Goal: Information Seeking & Learning: Learn about a topic

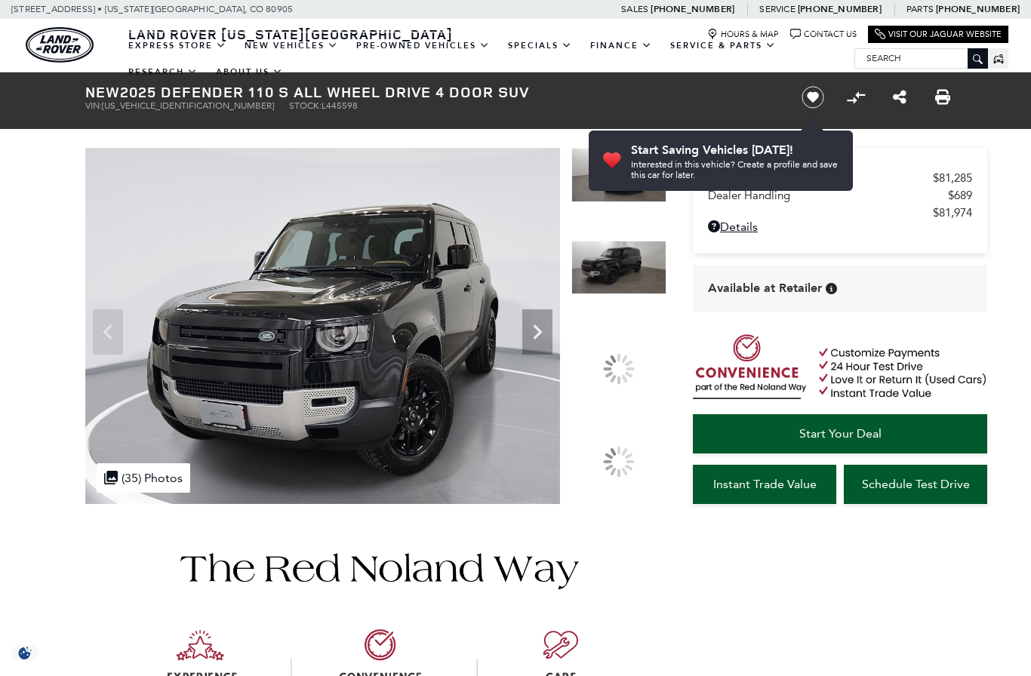
click at [625, 356] on div at bounding box center [619, 369] width 32 height 32
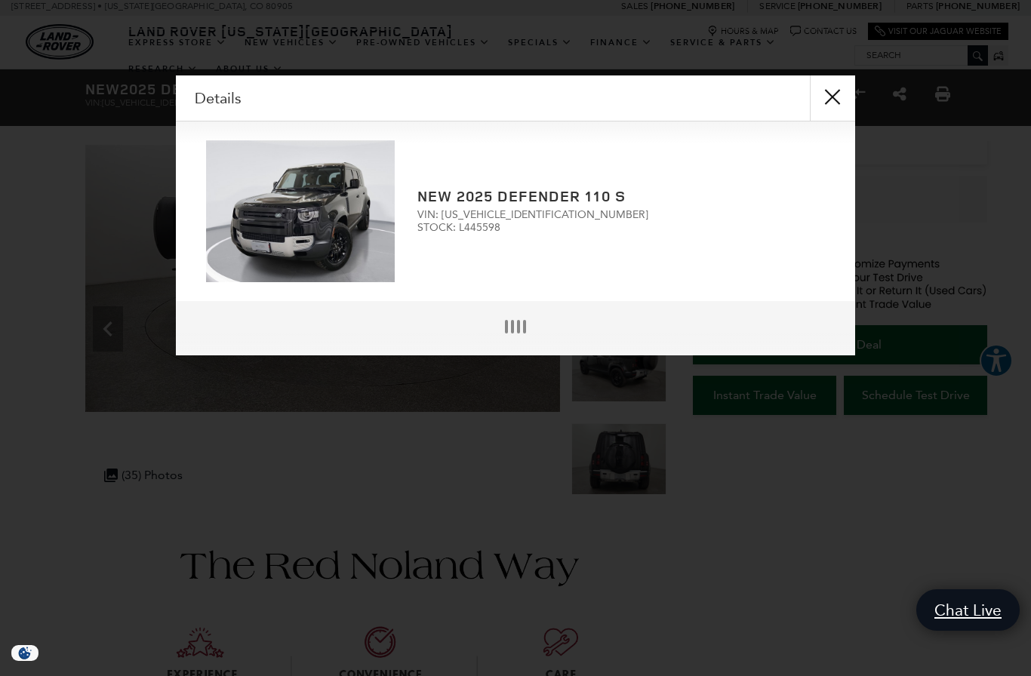
scroll to position [4, 0]
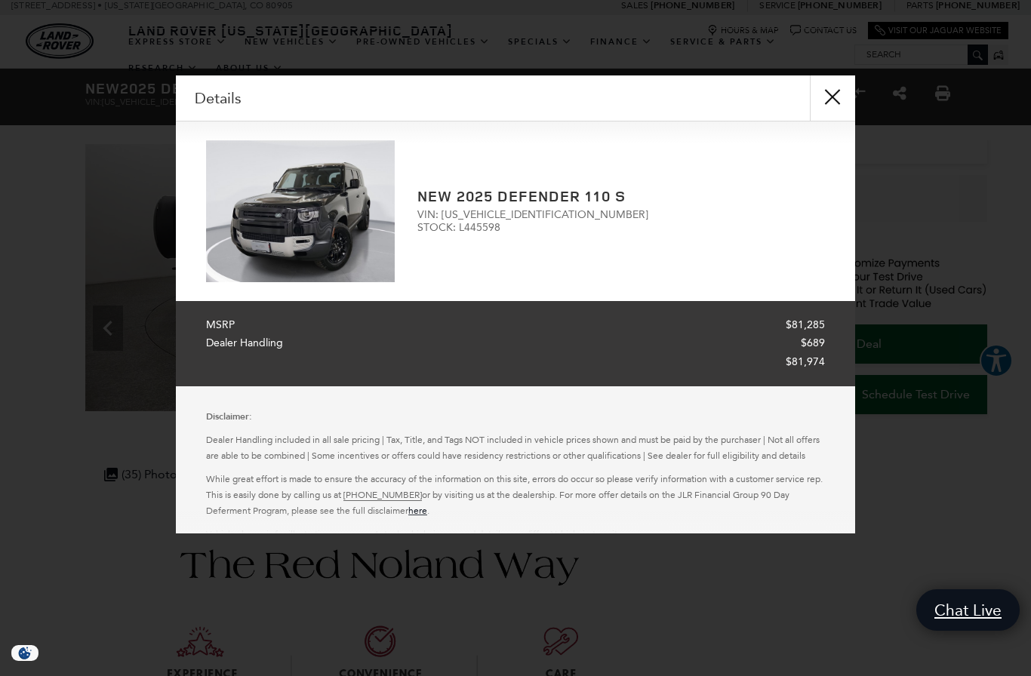
click at [827, 102] on button "close" at bounding box center [832, 97] width 45 height 45
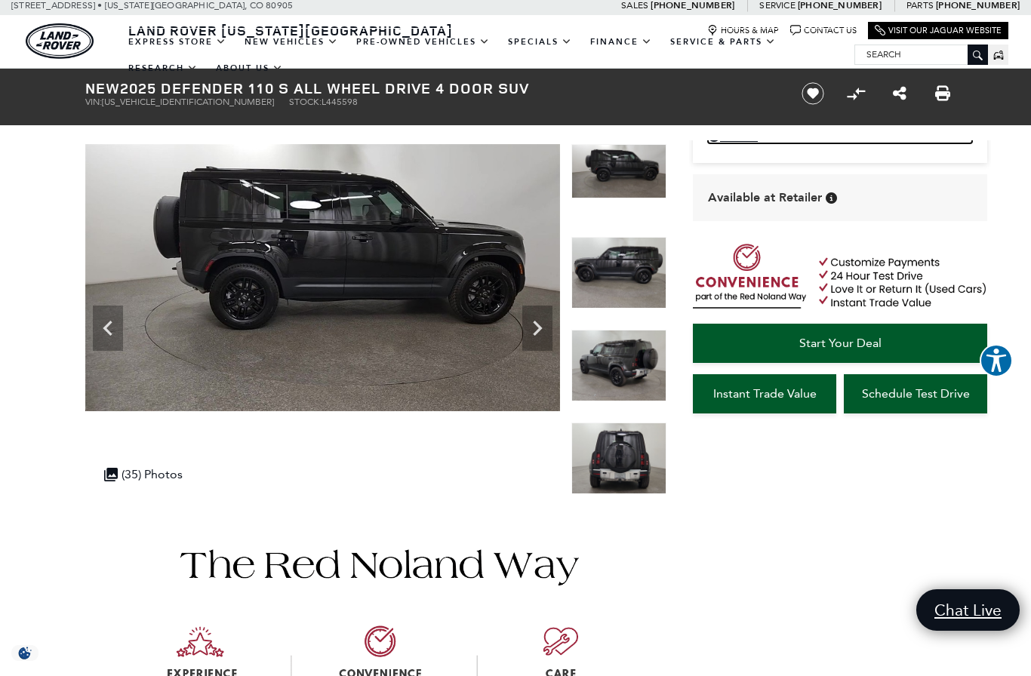
scroll to position [86, 0]
